Goal: Find specific page/section: Find specific page/section

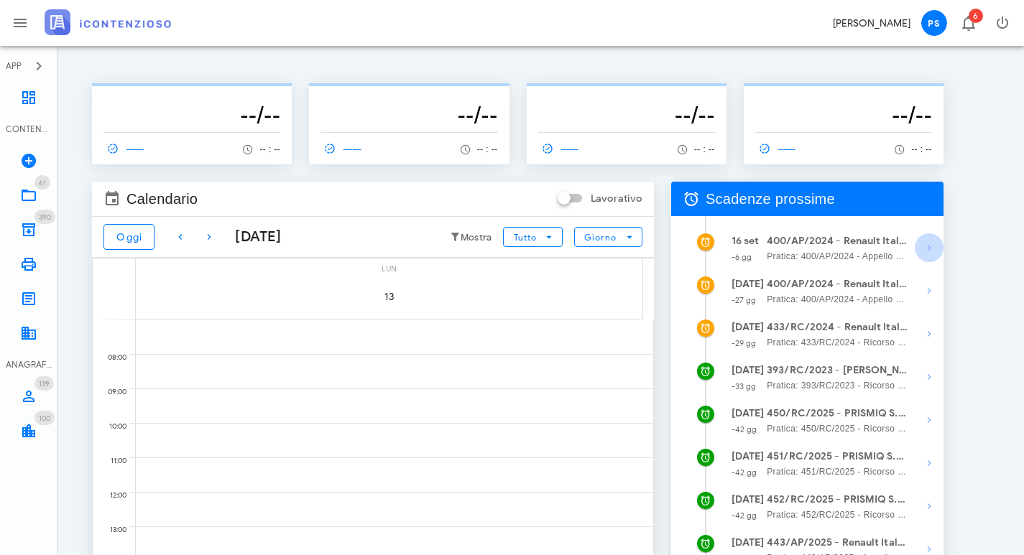
click at [925, 249] on icon "button" at bounding box center [928, 247] width 17 height 17
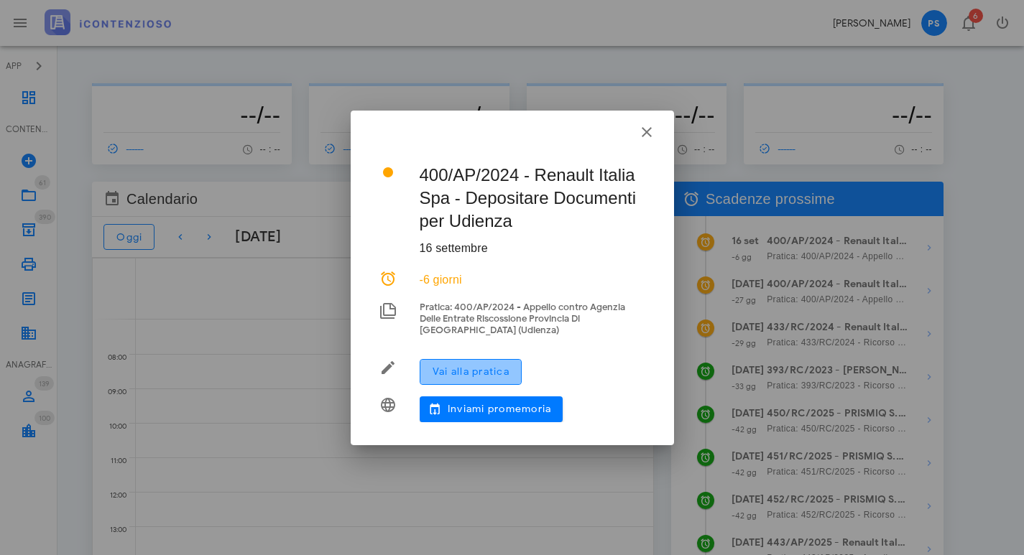
click at [494, 369] on span "Vai alla pratica" at bounding box center [471, 372] width 78 height 12
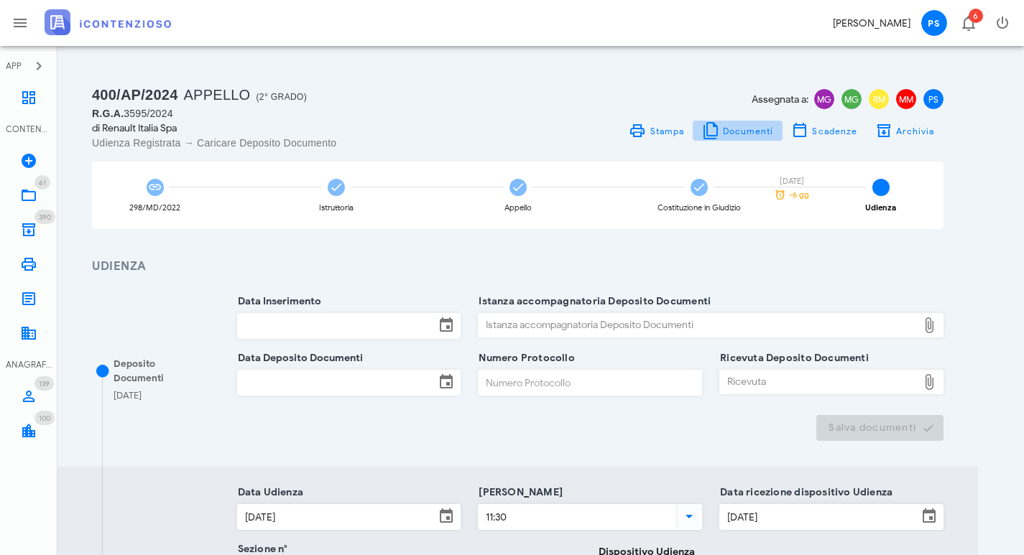
click at [738, 130] on span "Documenti" at bounding box center [748, 131] width 52 height 11
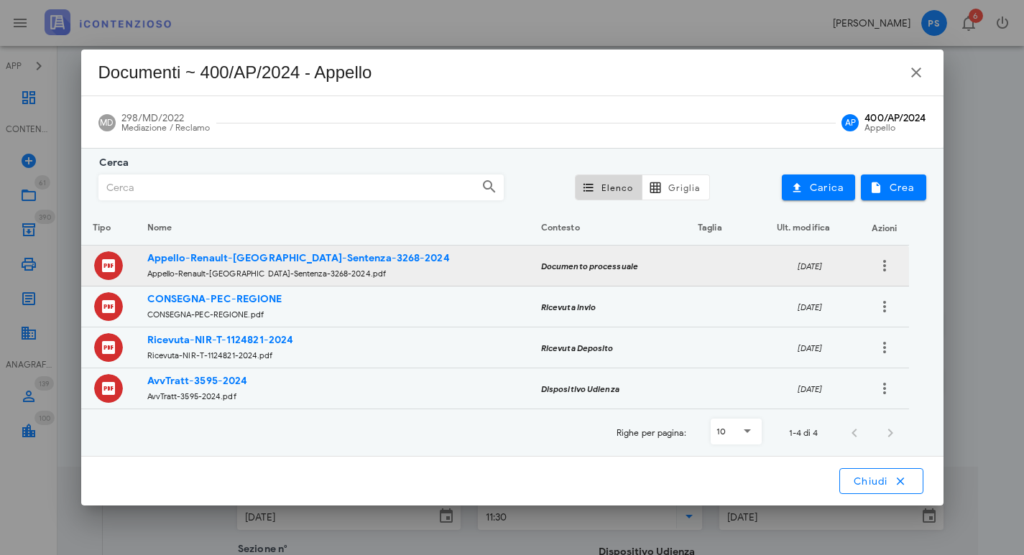
click at [290, 261] on strong "Appello-Renault-[GEOGRAPHIC_DATA]-Sentenza-3268-2024" at bounding box center [298, 258] width 302 height 12
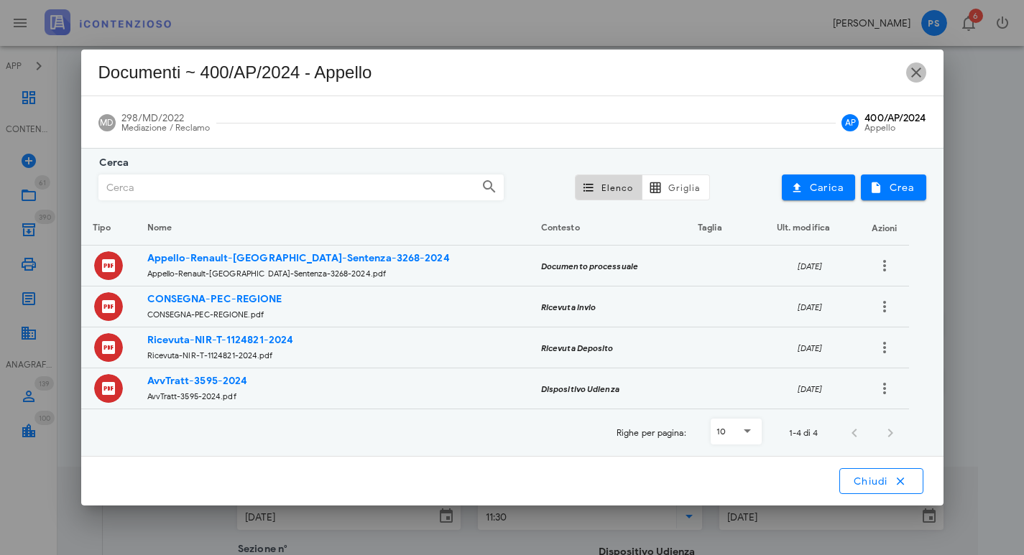
click at [916, 72] on icon "button" at bounding box center [915, 72] width 17 height 17
